Goal: Information Seeking & Learning: Learn about a topic

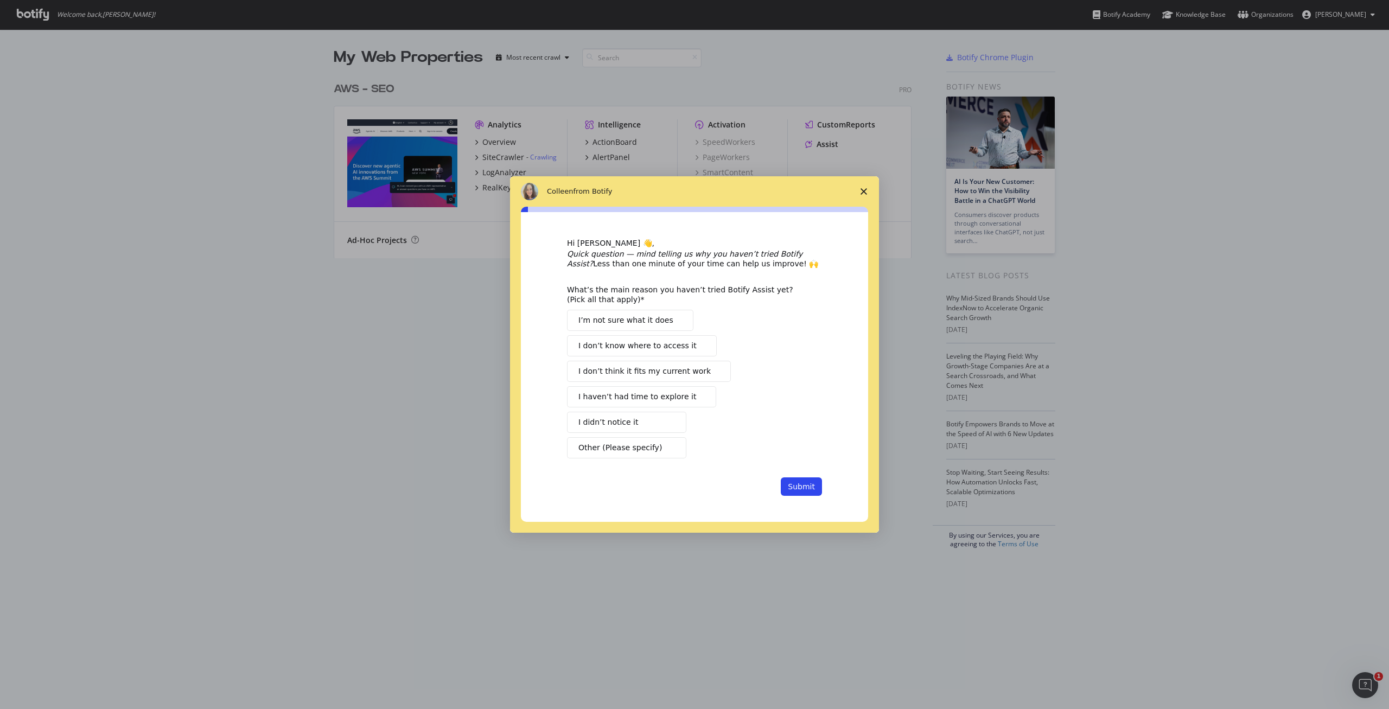
click at [864, 190] on icon "Close survey" at bounding box center [864, 191] width 7 height 7
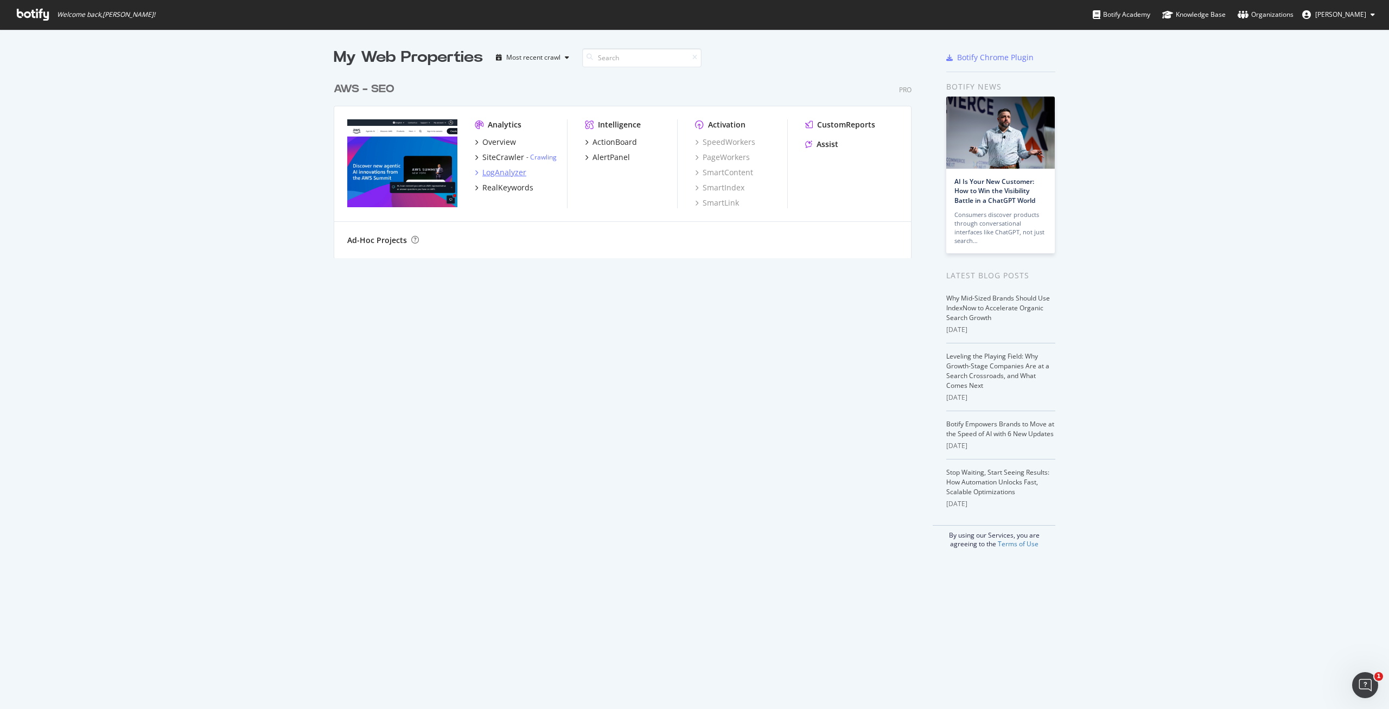
click at [507, 170] on div "LogAnalyzer" at bounding box center [505, 172] width 44 height 11
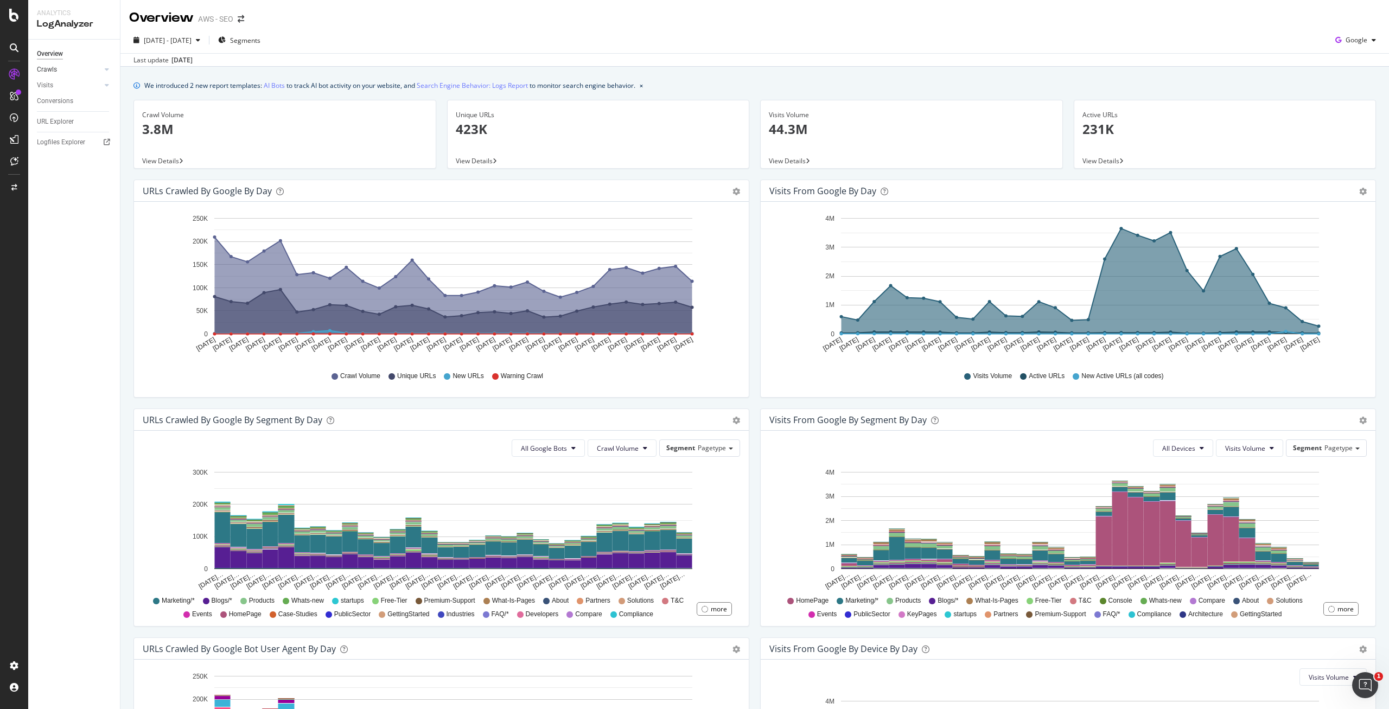
click at [99, 69] on div at bounding box center [96, 69] width 11 height 11
